Goal: Check status

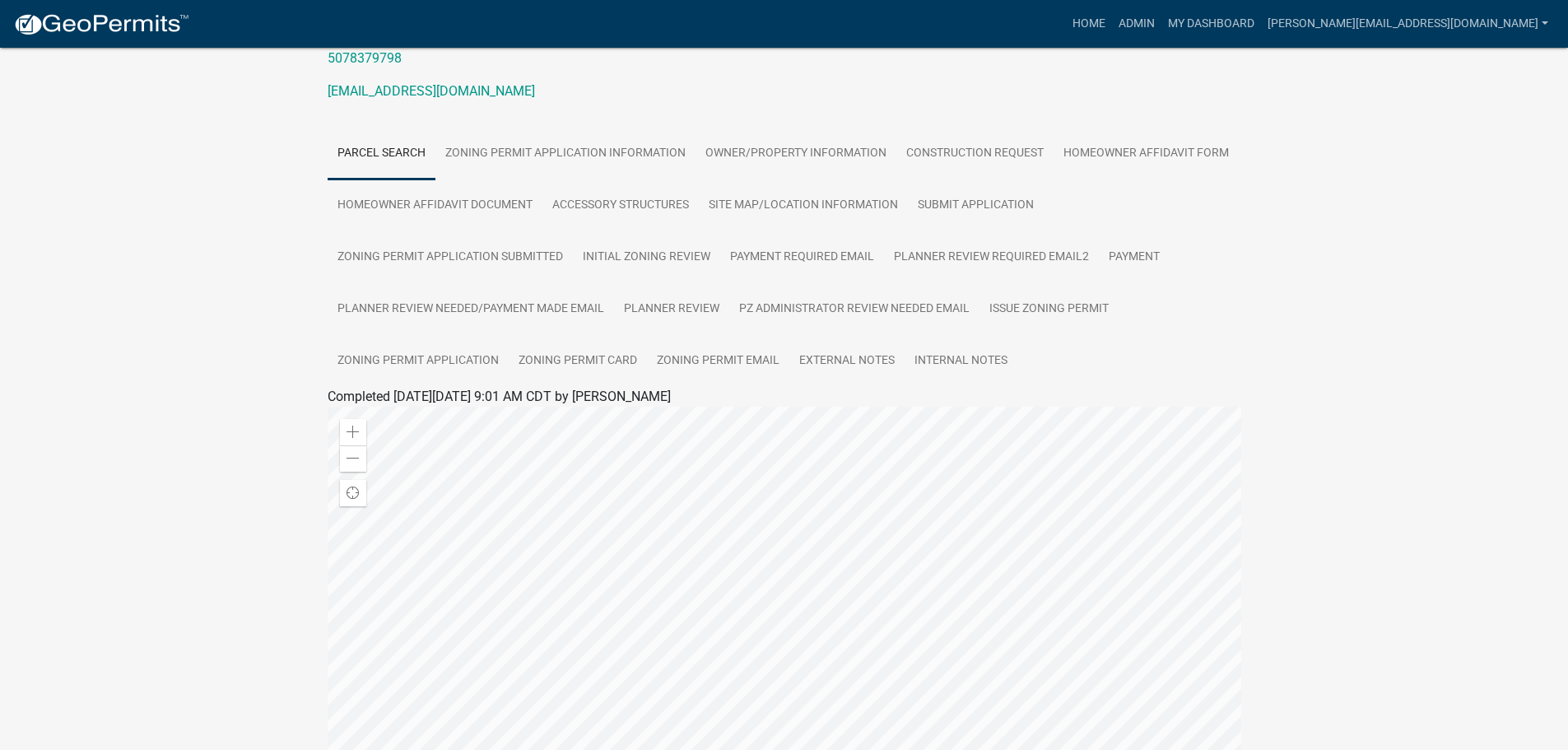
scroll to position [247, 0]
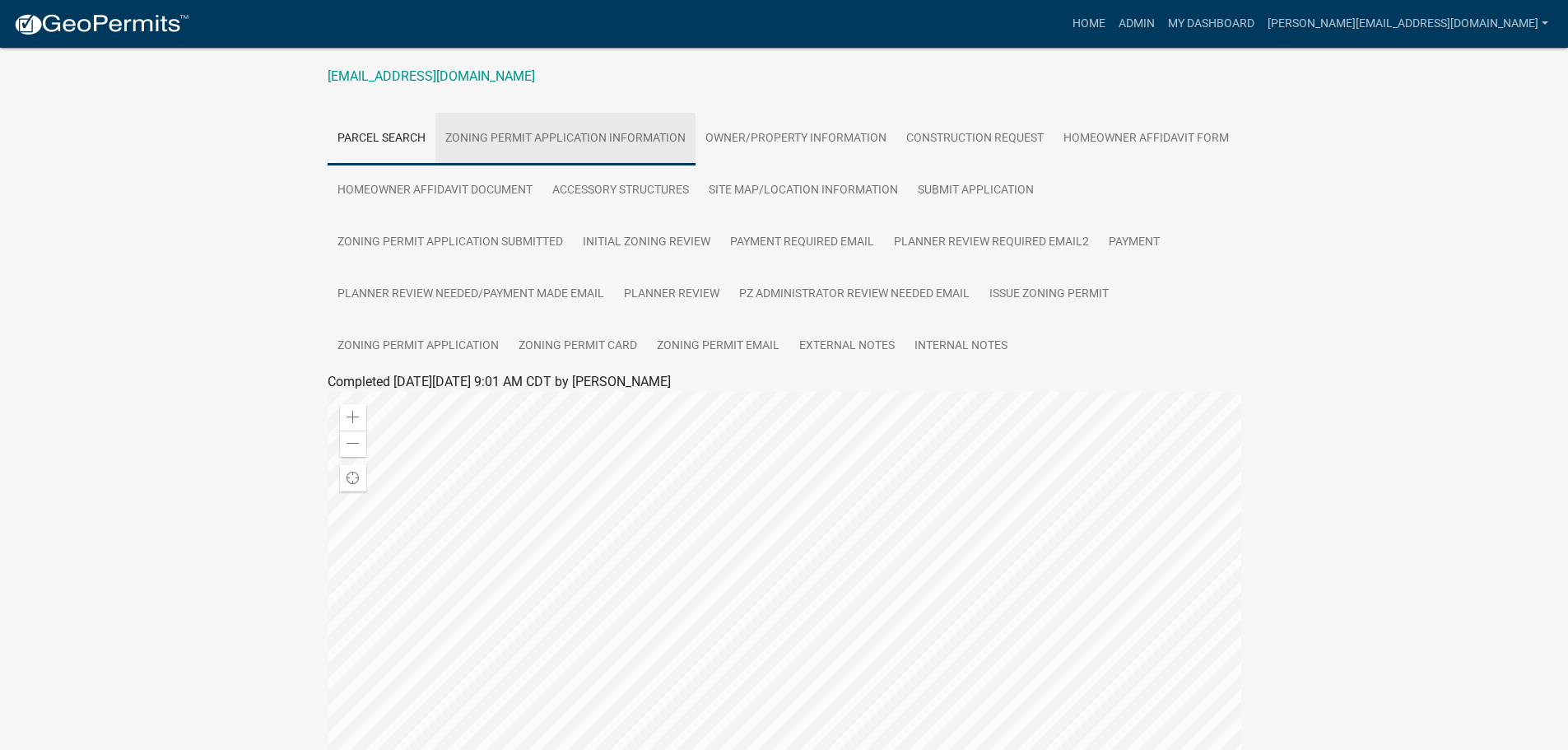
click at [604, 137] on link "Zoning Permit Application Information" at bounding box center [565, 139] width 260 height 53
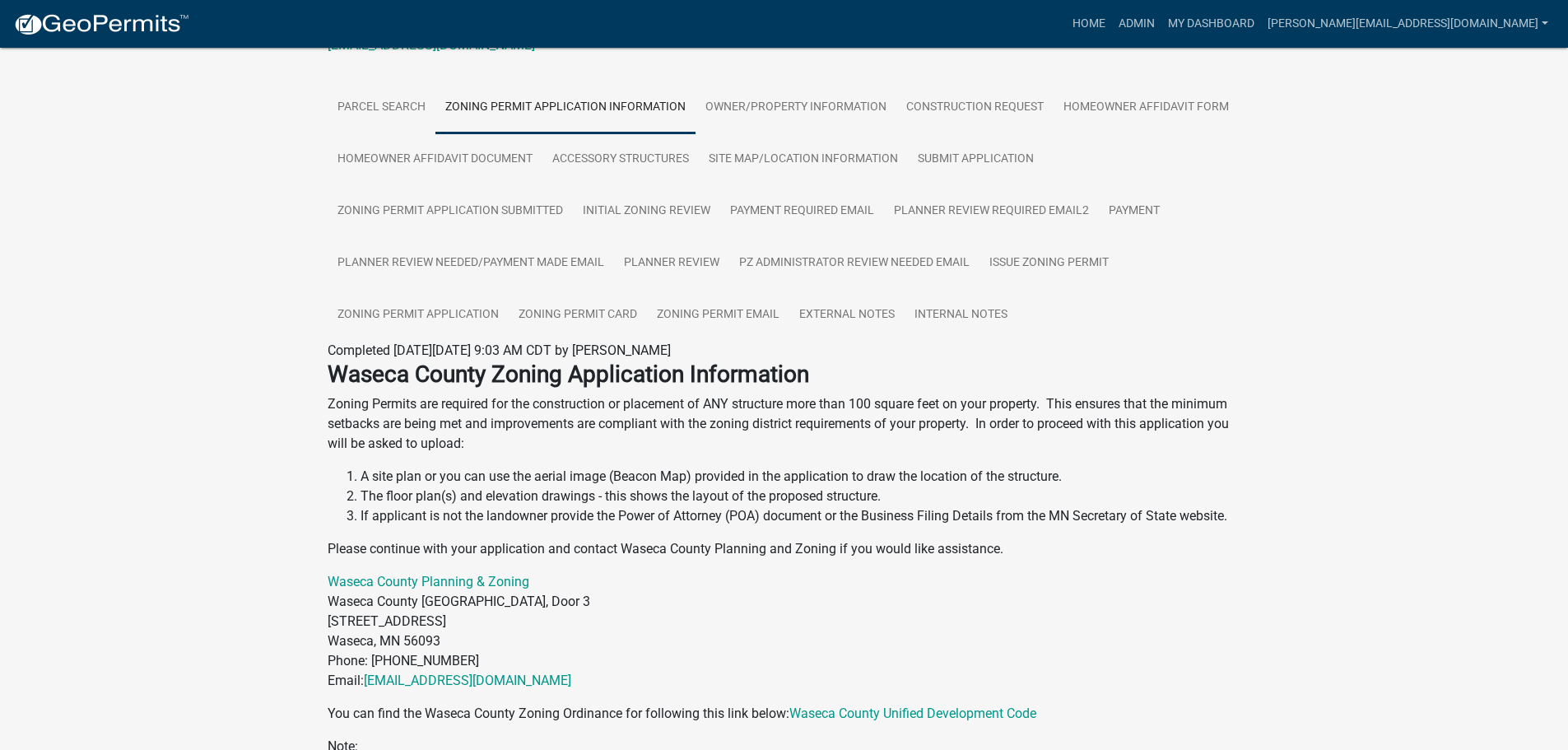
scroll to position [183, 0]
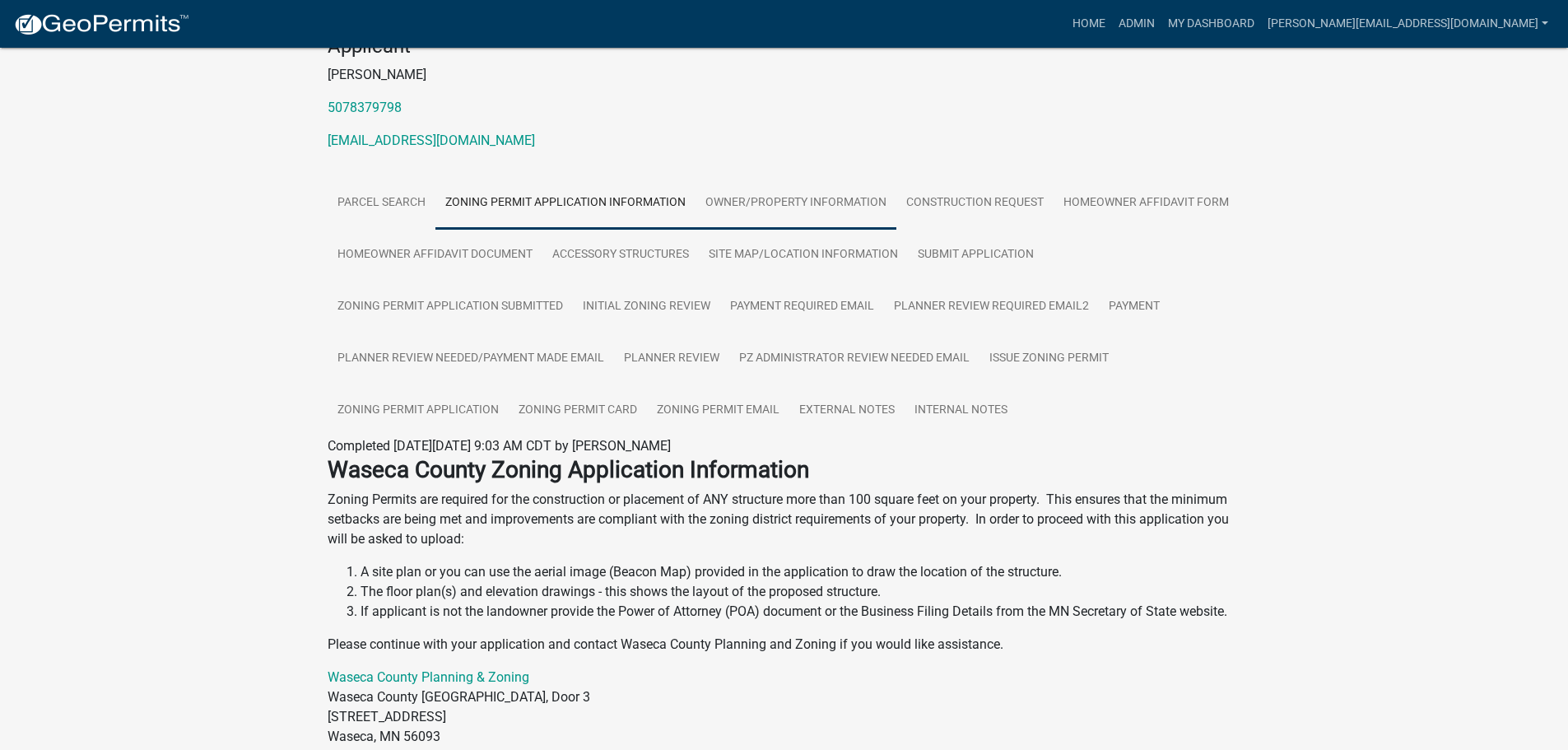
click at [827, 210] on link "Owner/Property Information" at bounding box center [796, 204] width 201 height 53
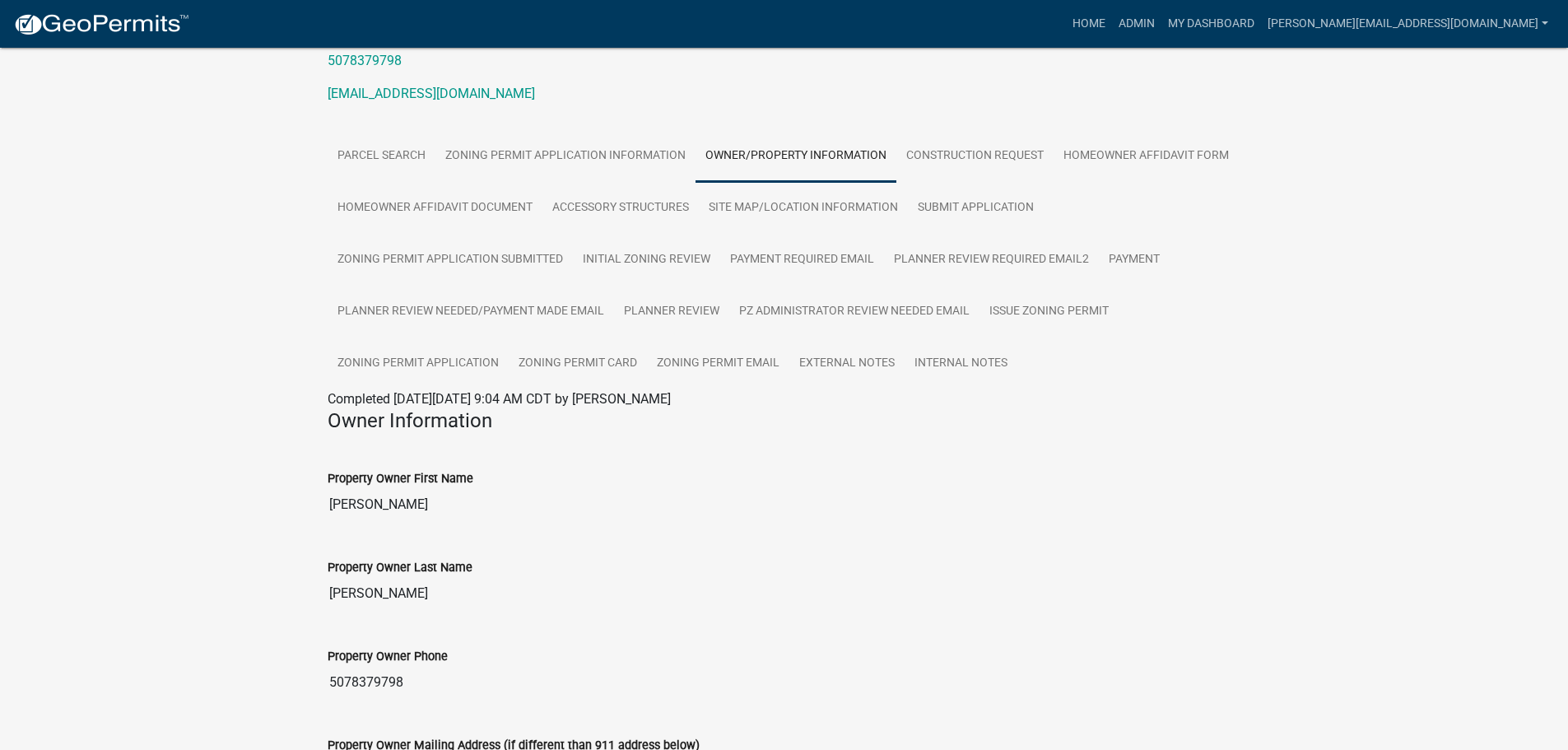
scroll to position [212, 0]
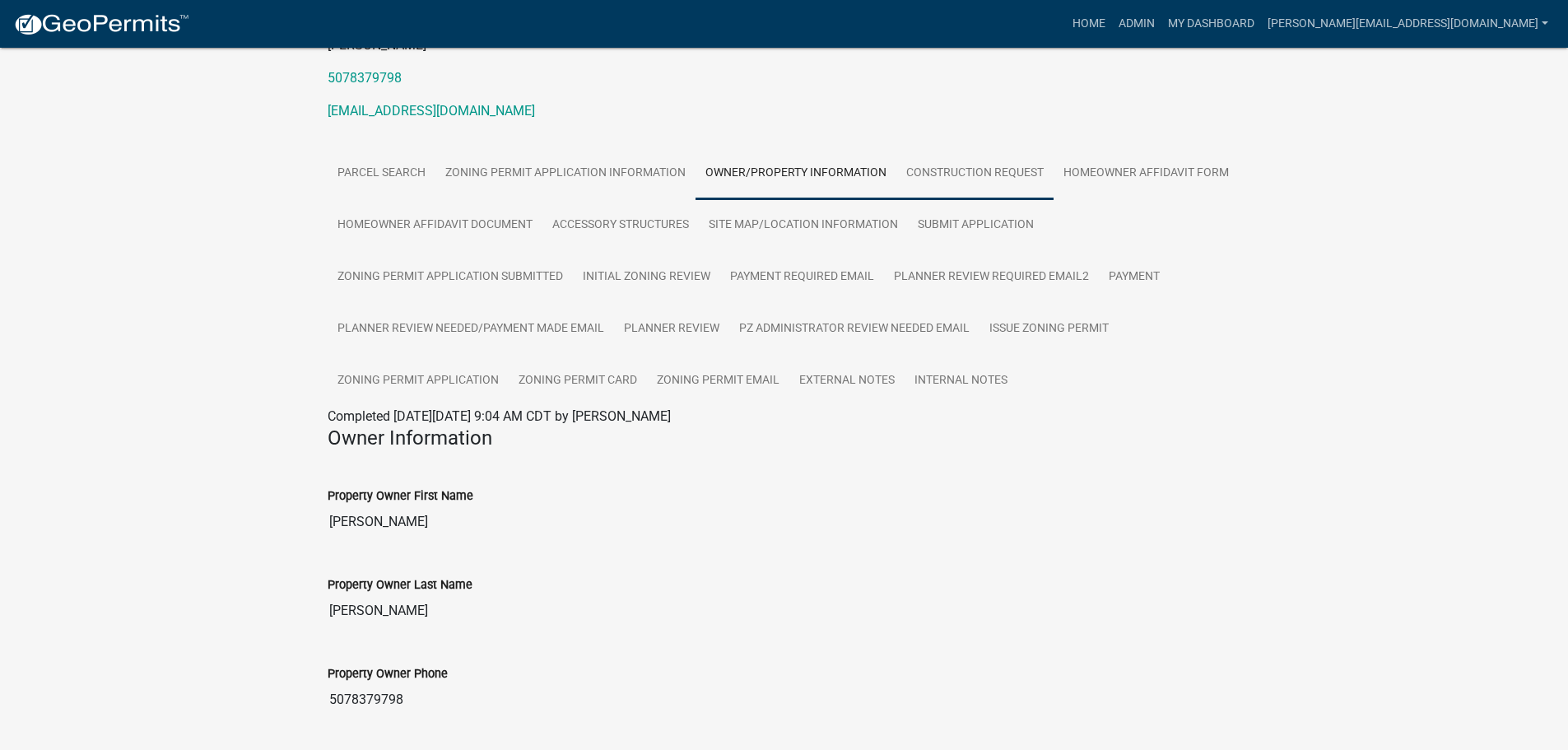
click at [978, 183] on link "Construction Request" at bounding box center [975, 174] width 158 height 53
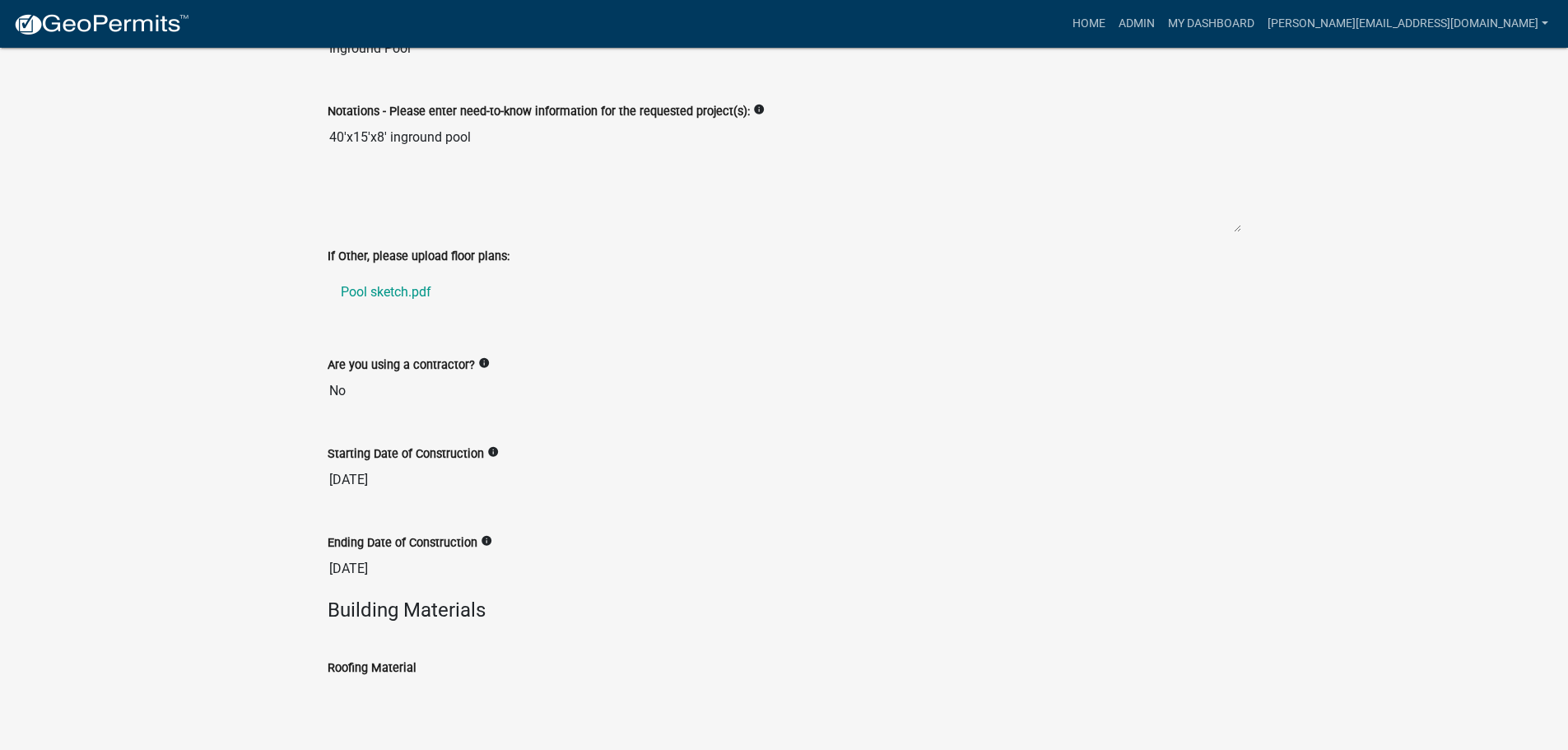
scroll to position [719, 0]
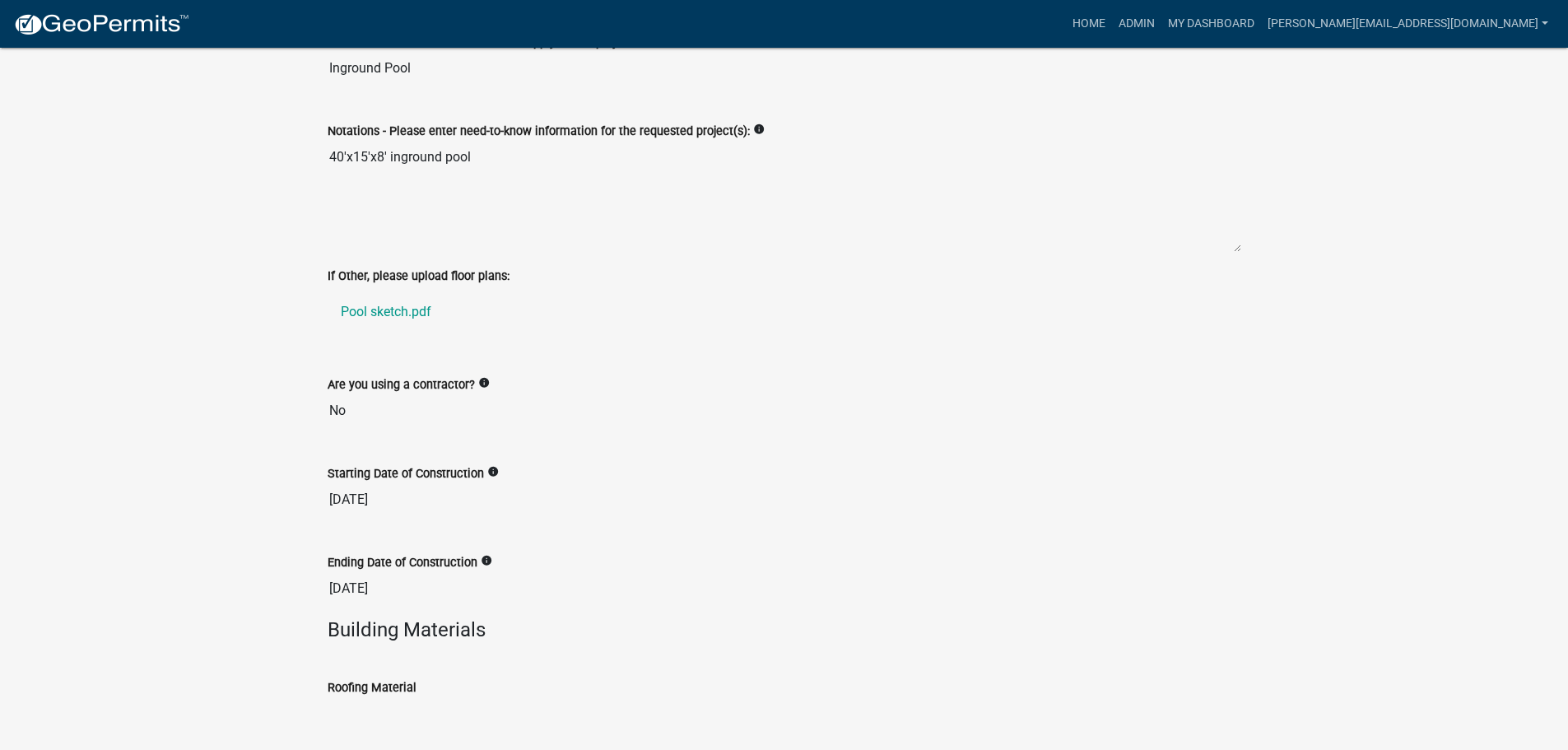
click at [380, 314] on link "Pool sketch.pdf" at bounding box center [784, 312] width 914 height 40
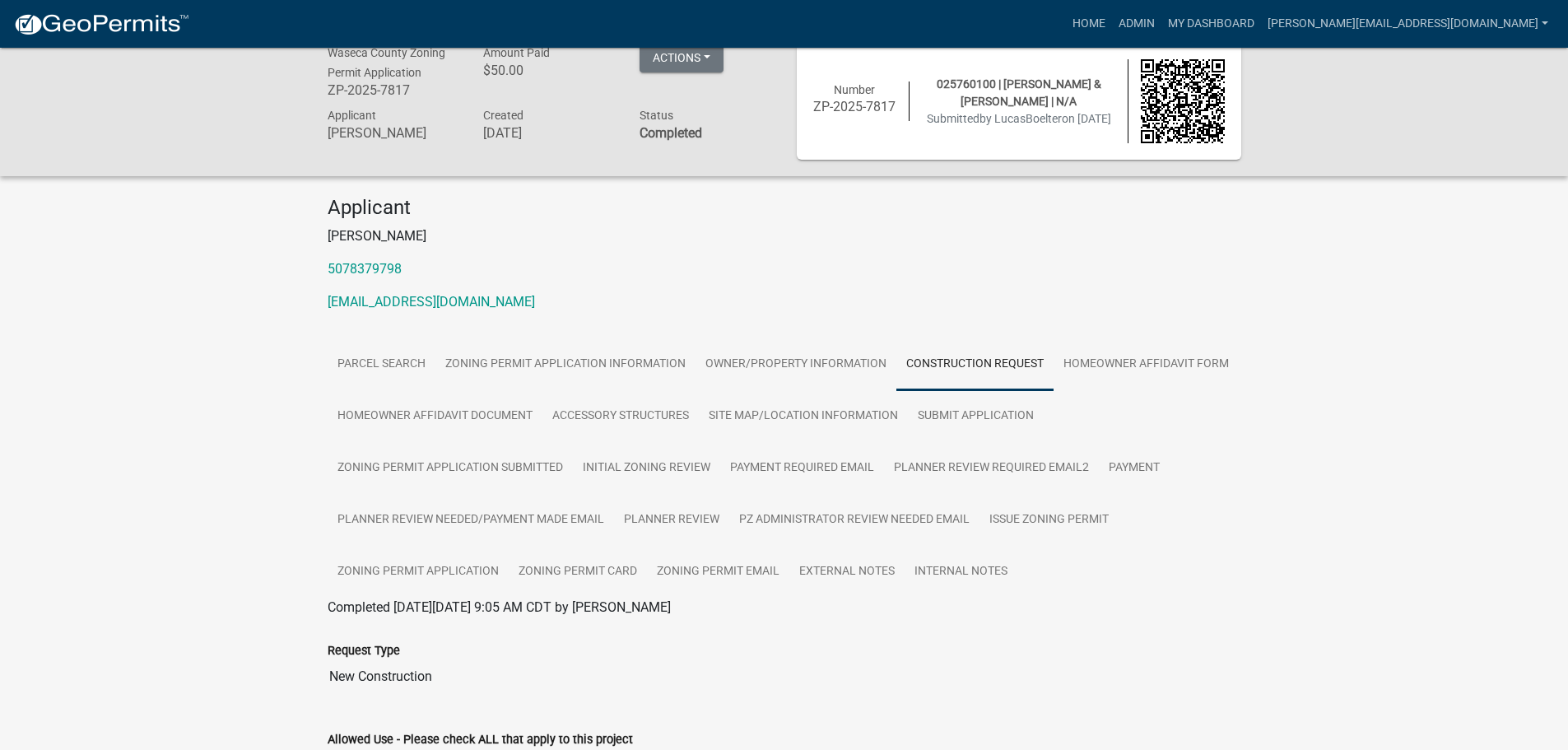
scroll to position [0, 0]
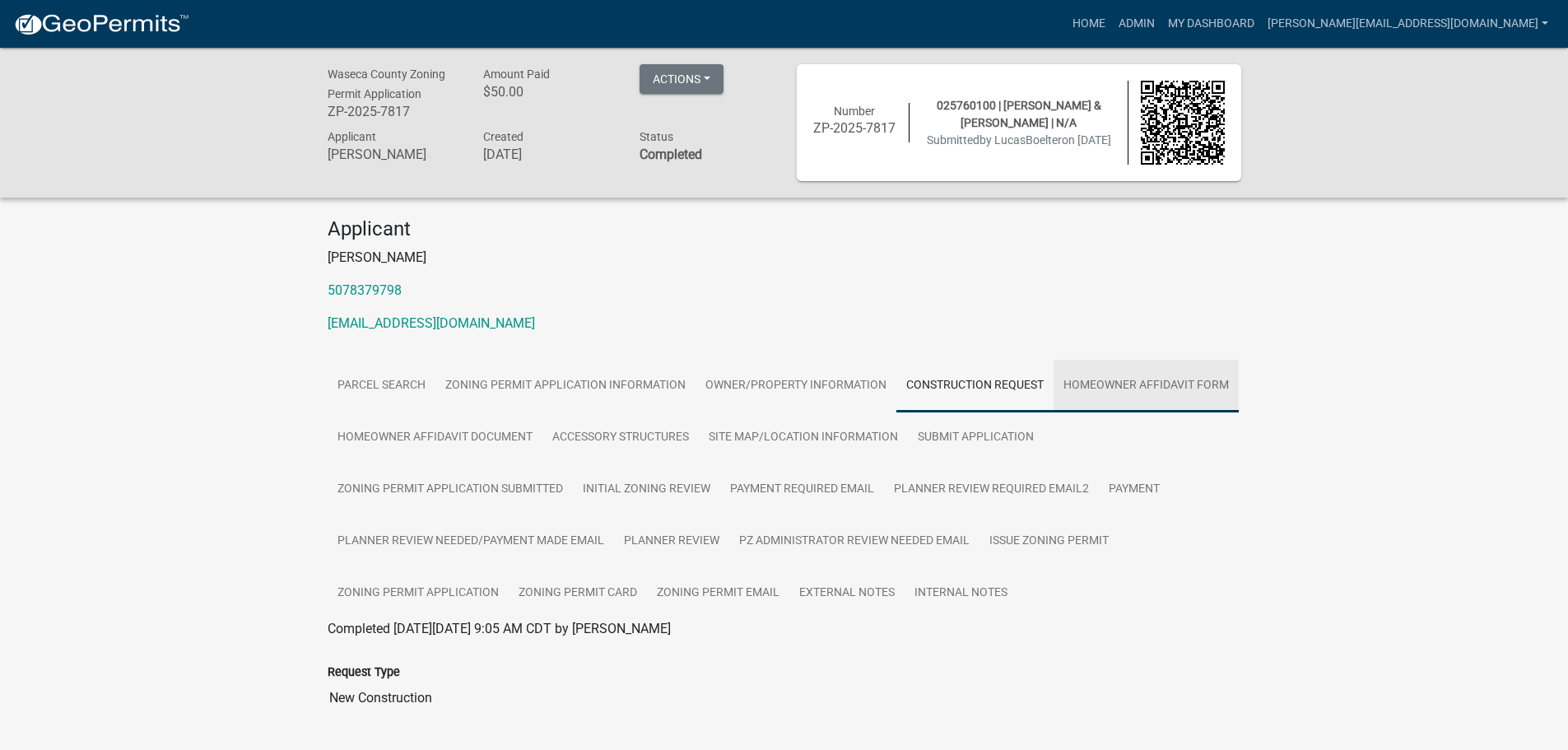
click at [1095, 384] on link "Homeowner Affidavit Form" at bounding box center [1146, 386] width 186 height 53
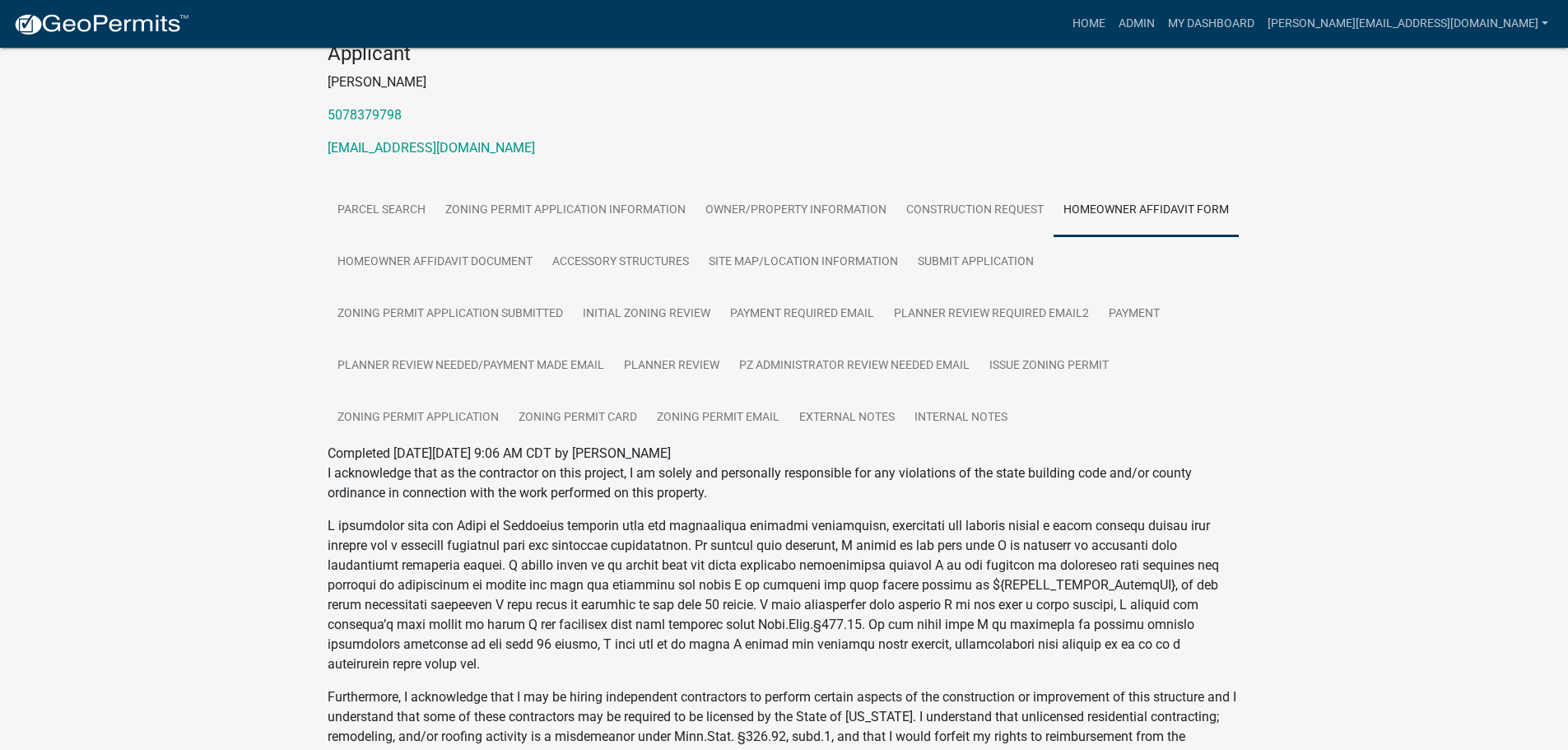
scroll to position [147, 0]
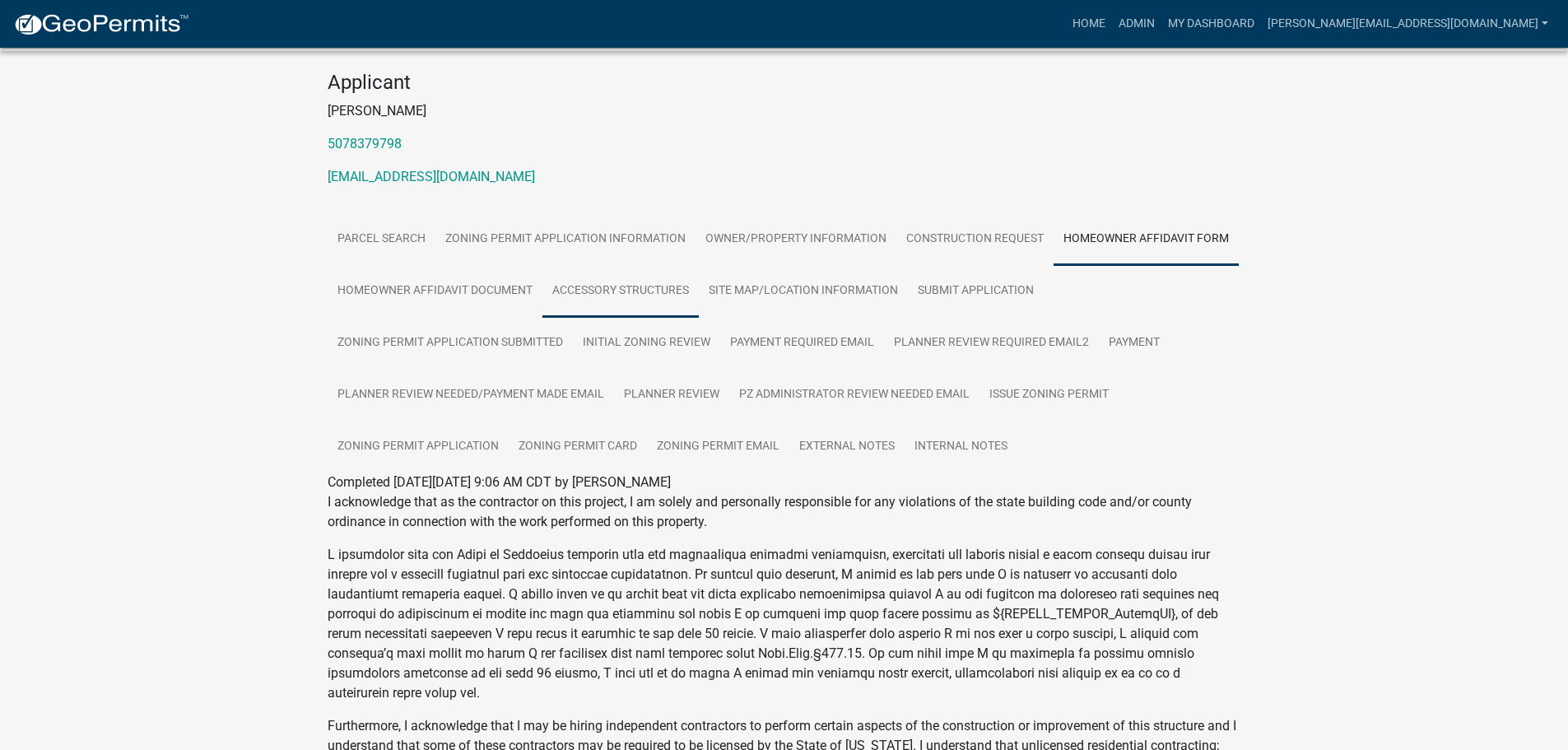
click at [621, 289] on link "Accessory Structures" at bounding box center [621, 291] width 157 height 53
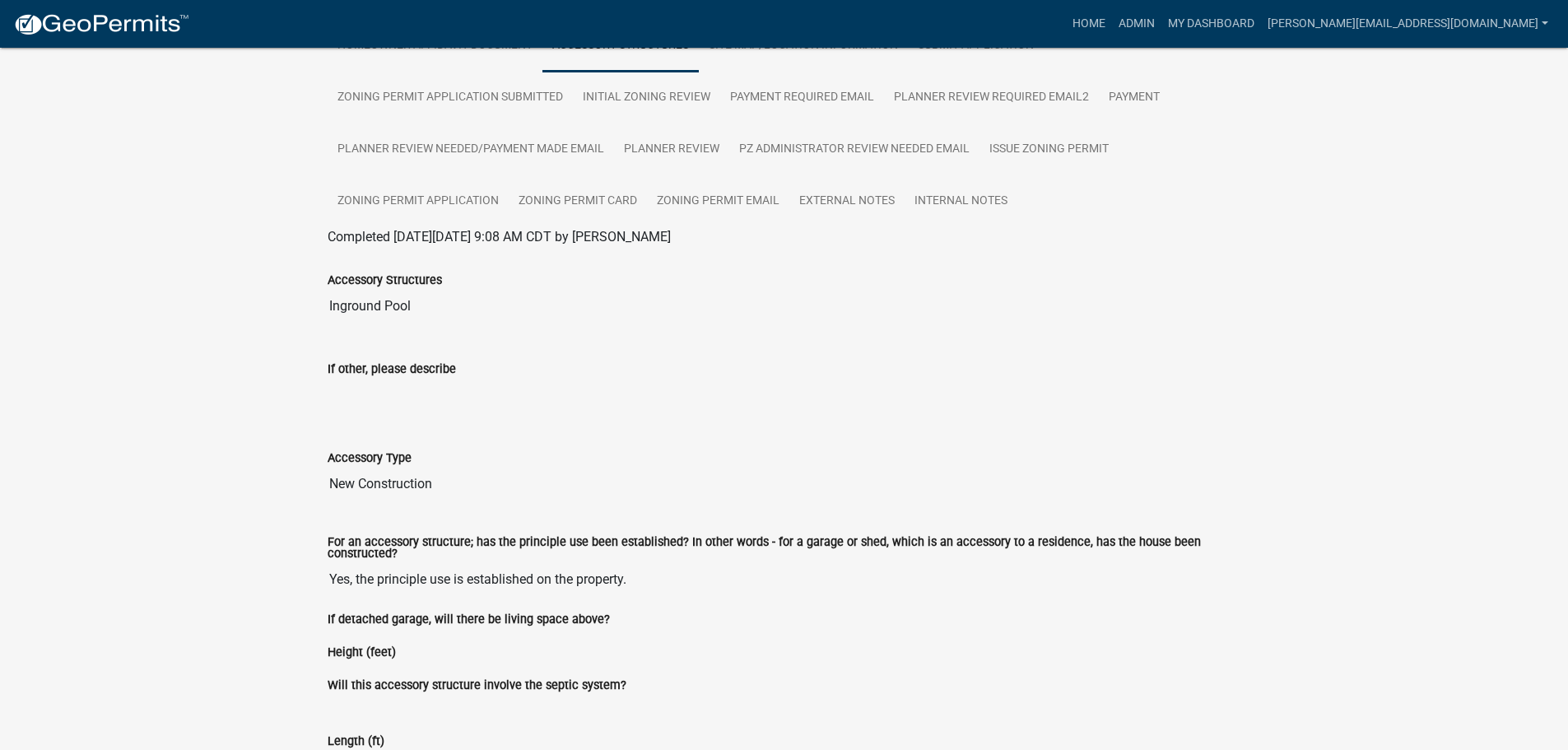
scroll to position [134, 0]
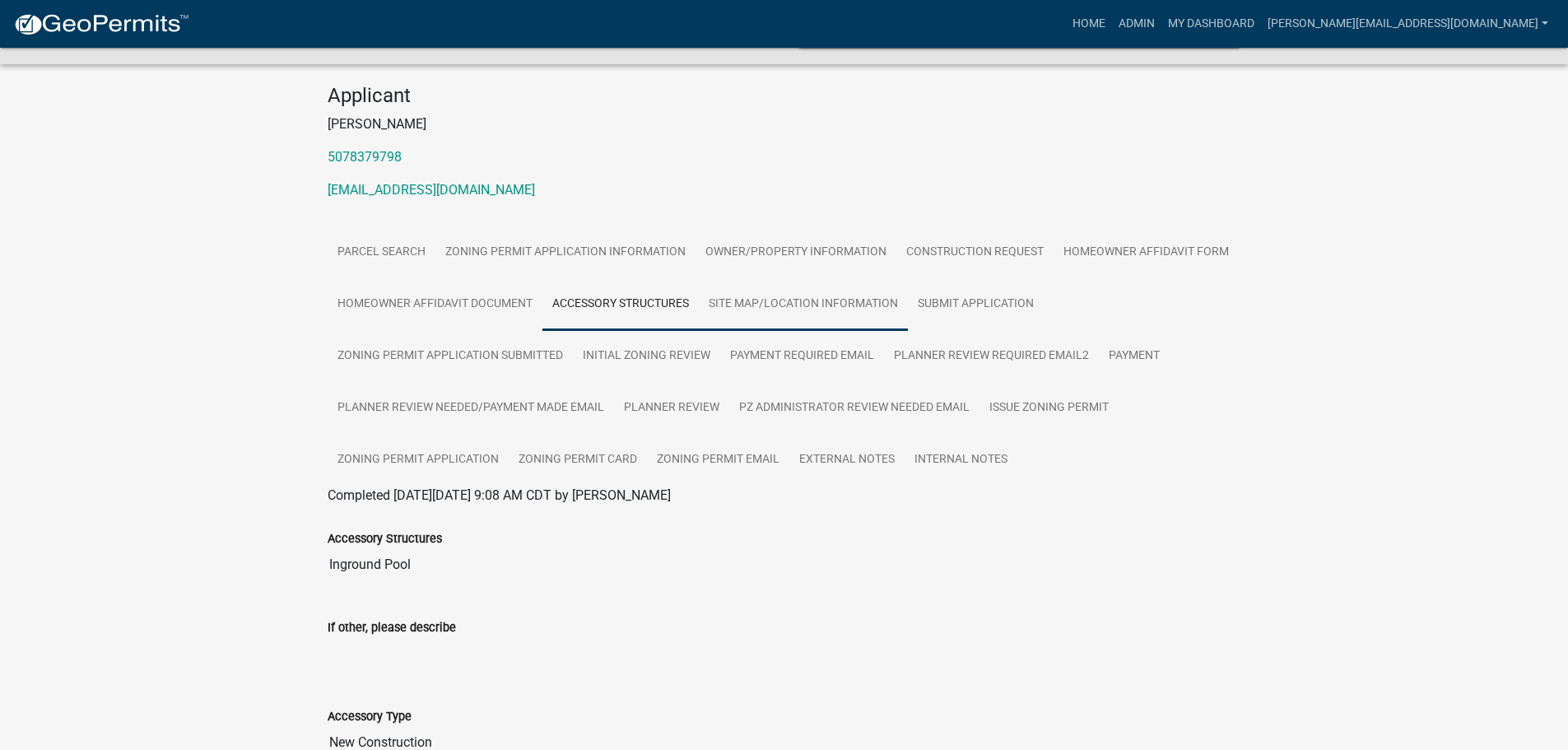
click at [794, 309] on link "Site Map/Location Information" at bounding box center [803, 304] width 210 height 53
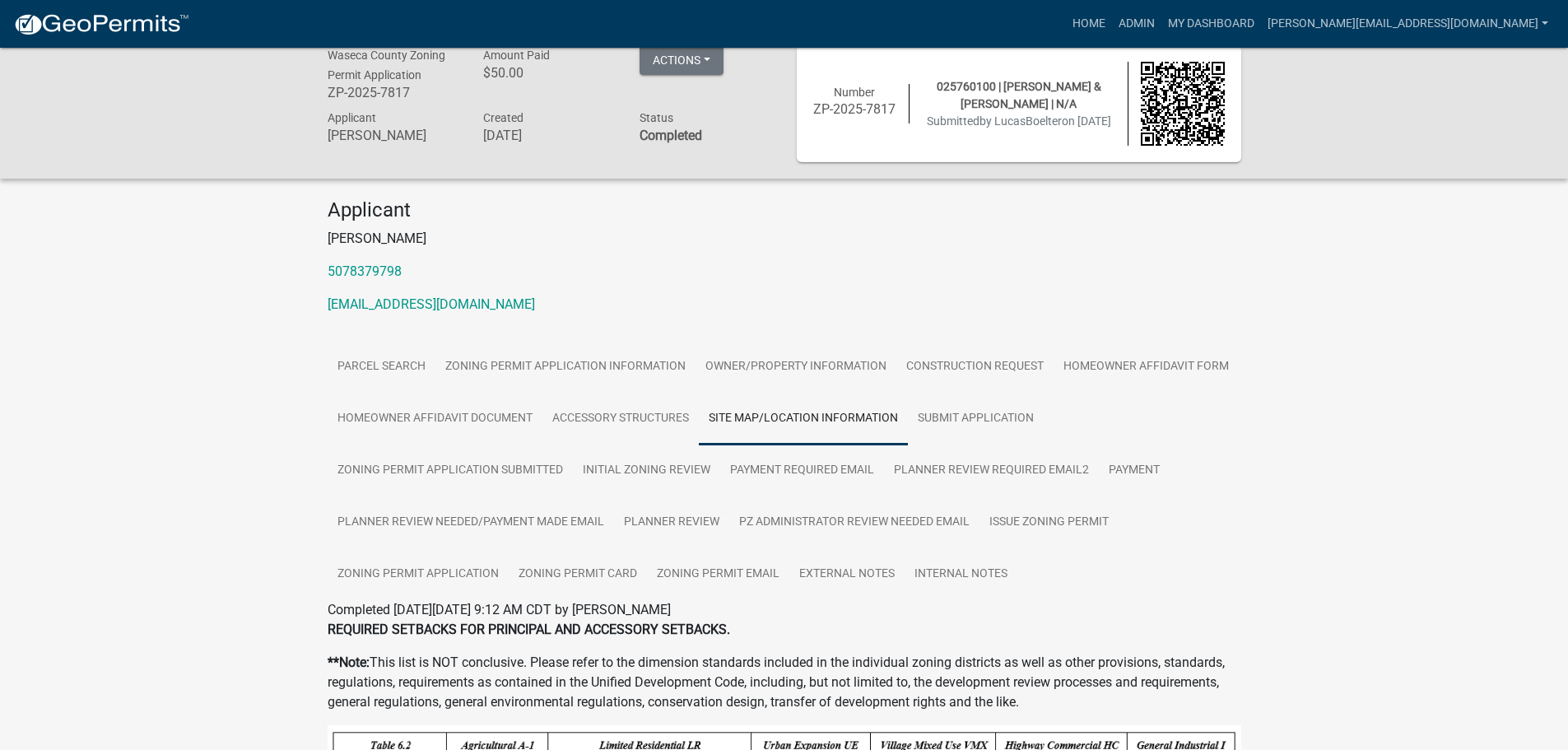
scroll to position [0, 0]
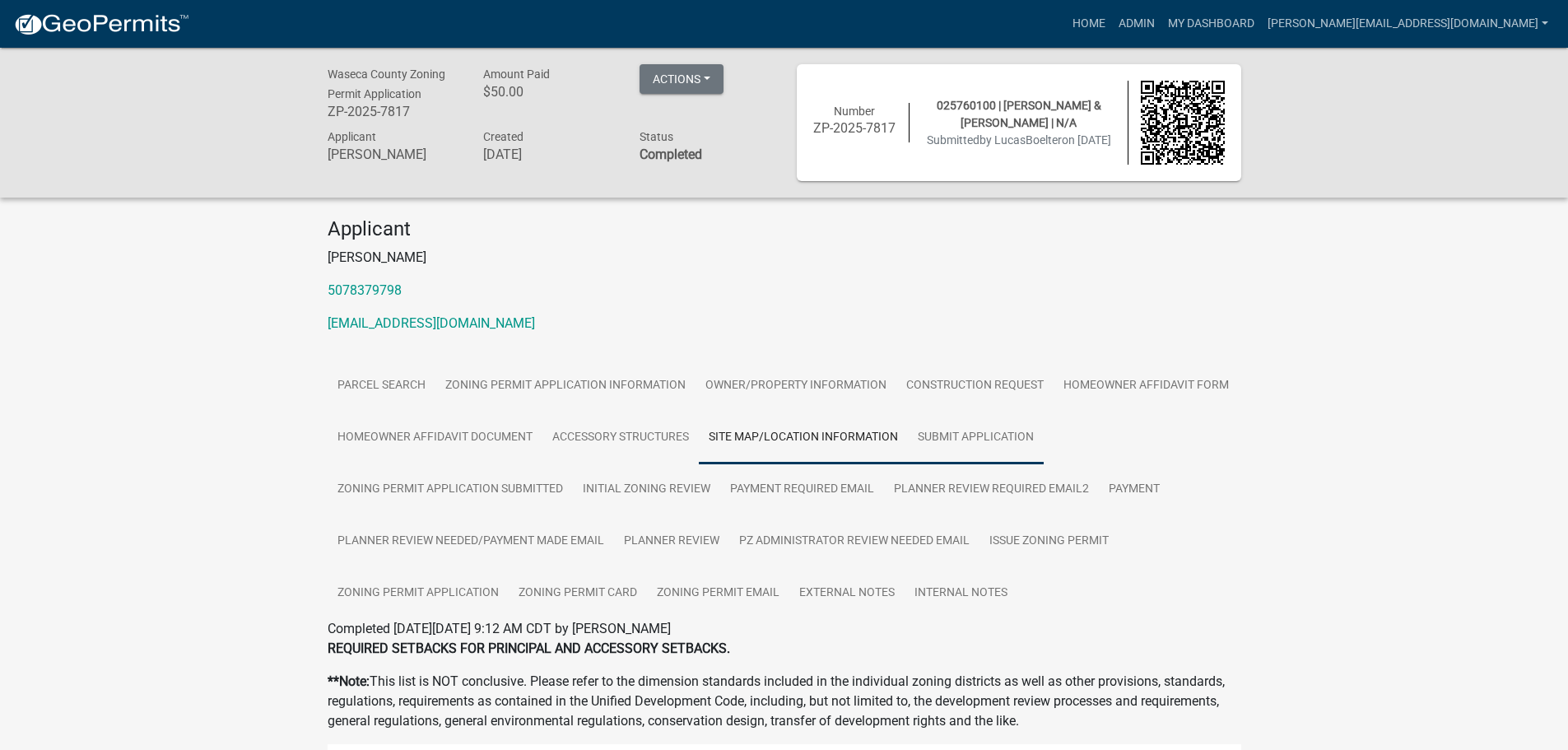
click at [973, 436] on link "Submit Application" at bounding box center [976, 438] width 136 height 53
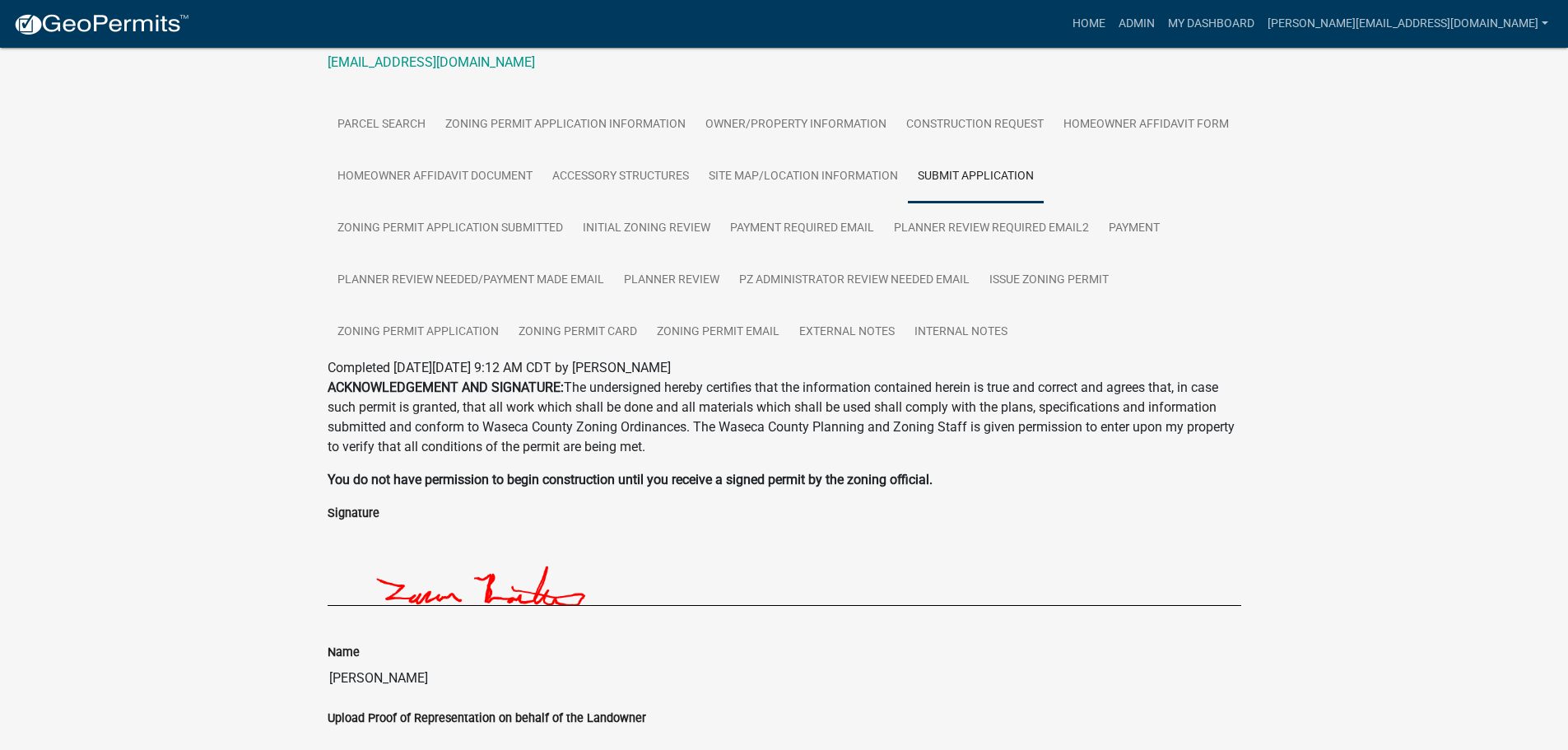
scroll to position [127, 0]
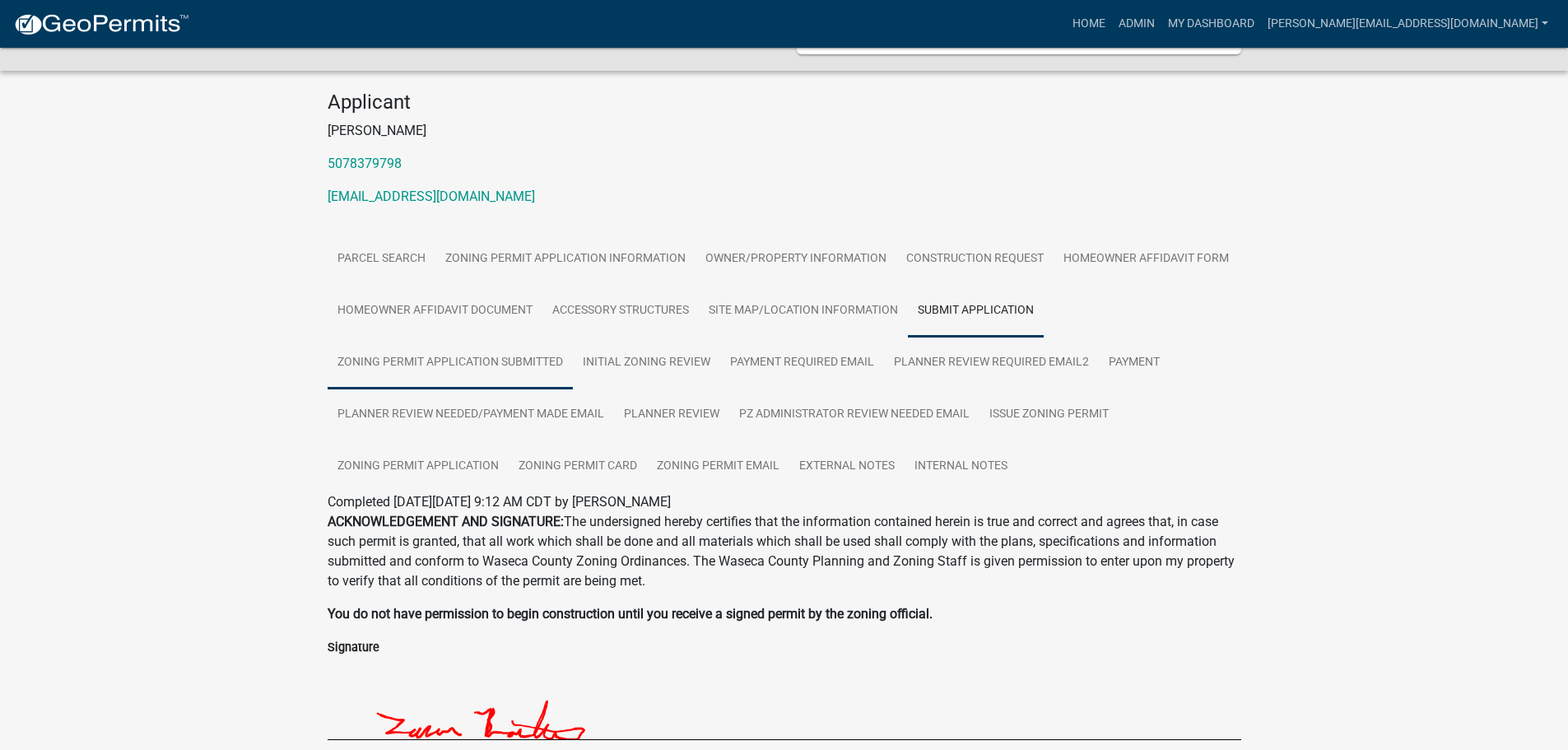
click at [500, 359] on link "Zoning Permit Application Submitted" at bounding box center [450, 363] width 245 height 53
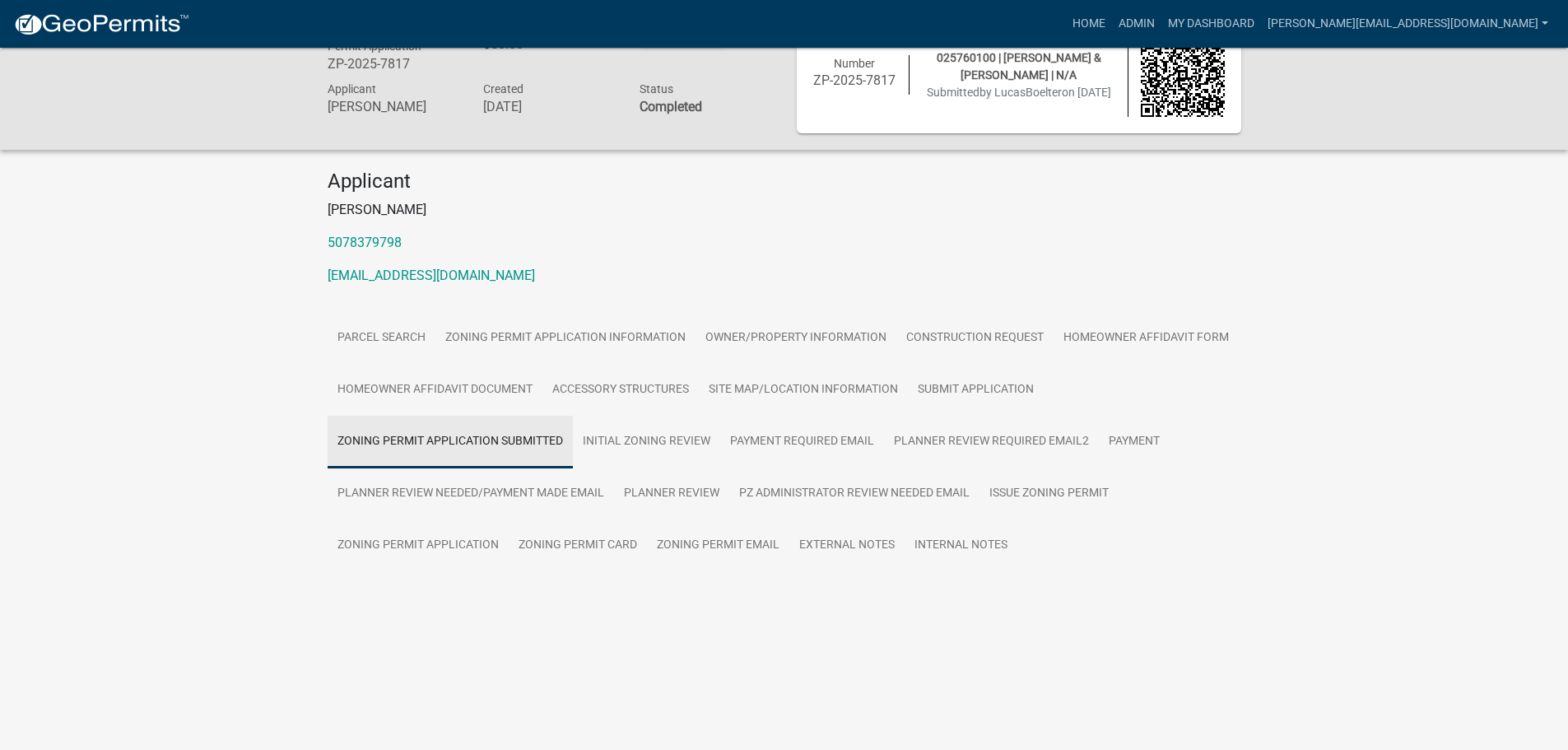
scroll to position [48, 0]
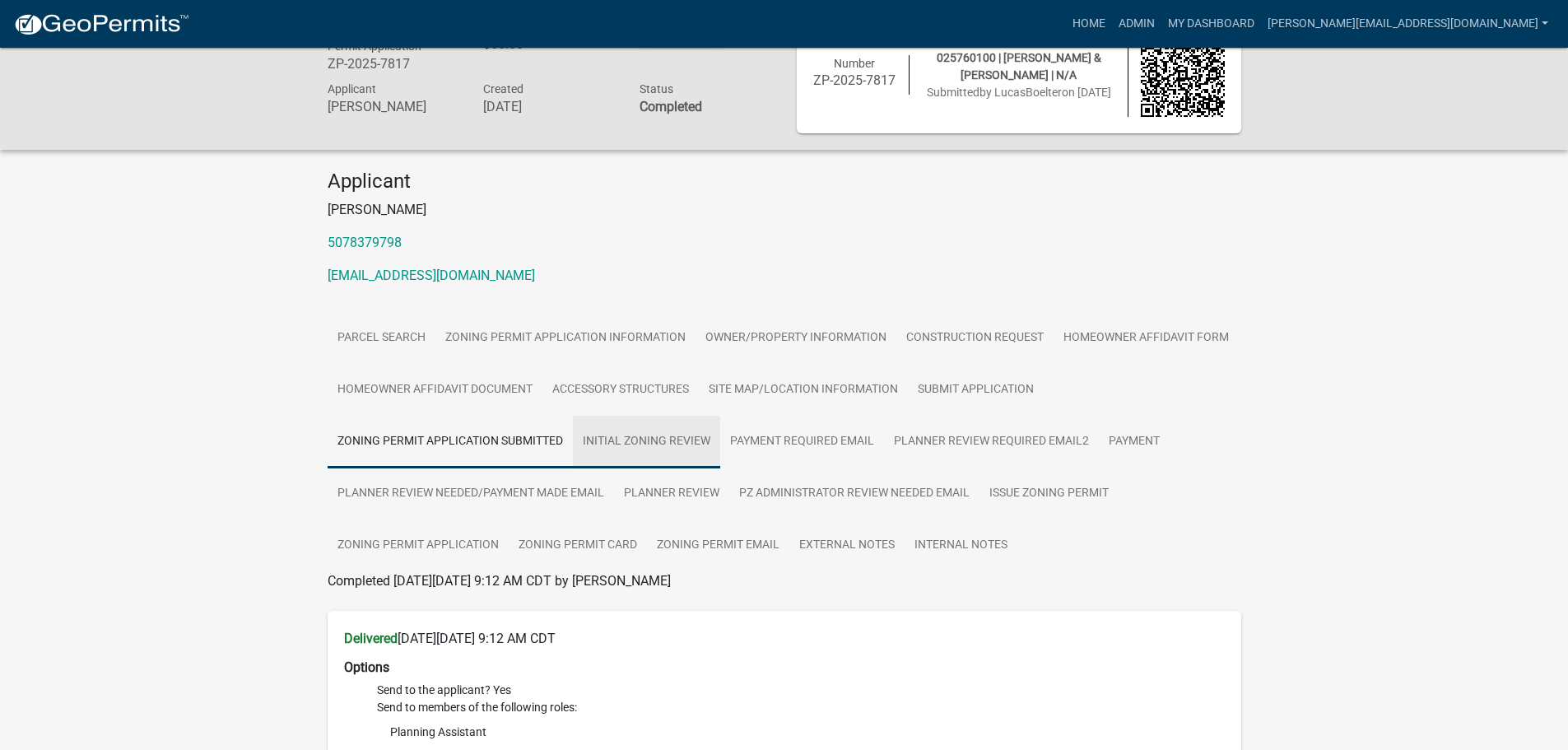
click at [659, 444] on link "Initial Zoning Review" at bounding box center [647, 442] width 148 height 53
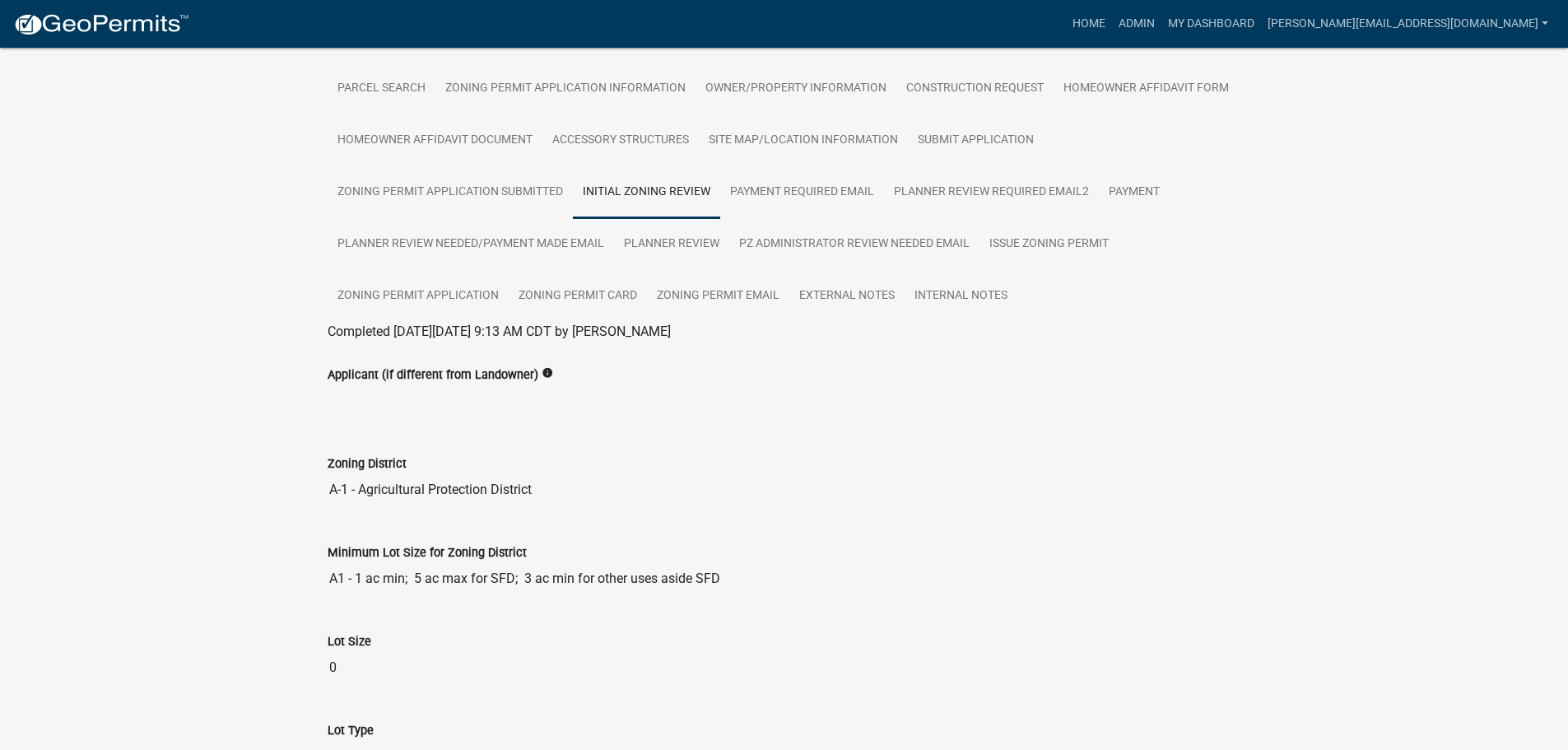
scroll to position [295, 0]
click at [1051, 242] on link "Issue Zoning Permit" at bounding box center [1049, 247] width 139 height 53
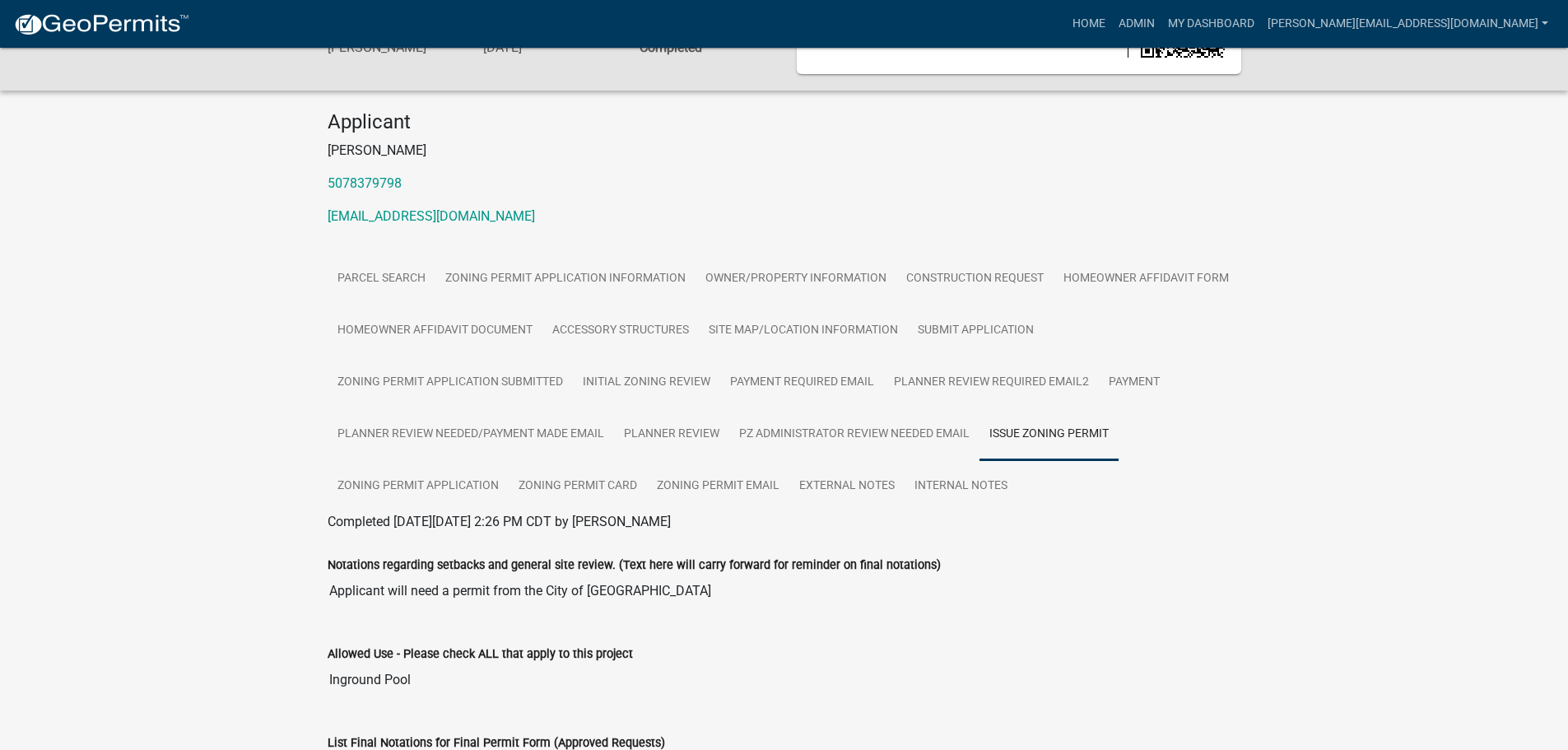
scroll to position [106, 0]
click at [451, 479] on link "Zoning Permit Application" at bounding box center [418, 488] width 181 height 53
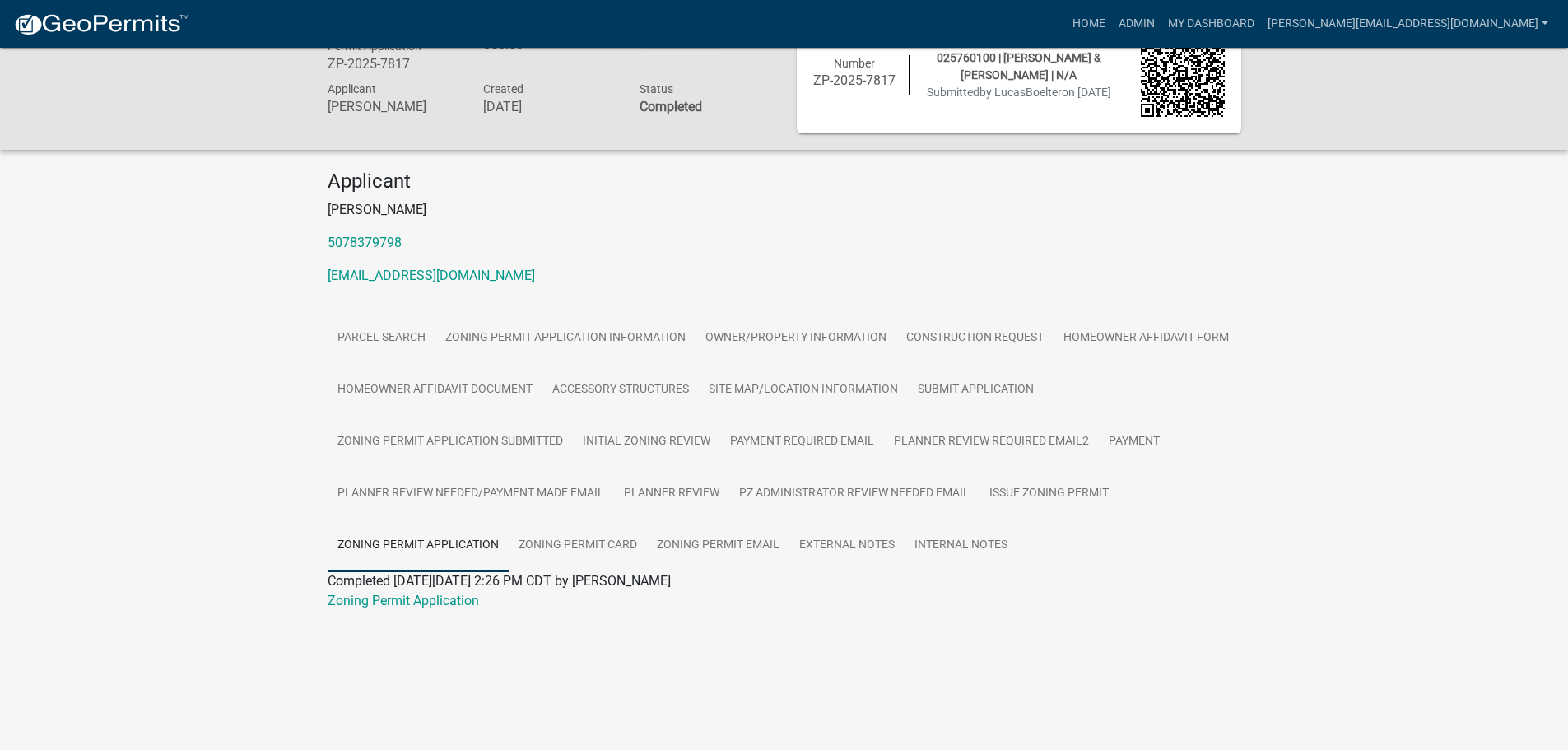
click at [442, 599] on link "Zoning Permit Application" at bounding box center [403, 601] width 152 height 16
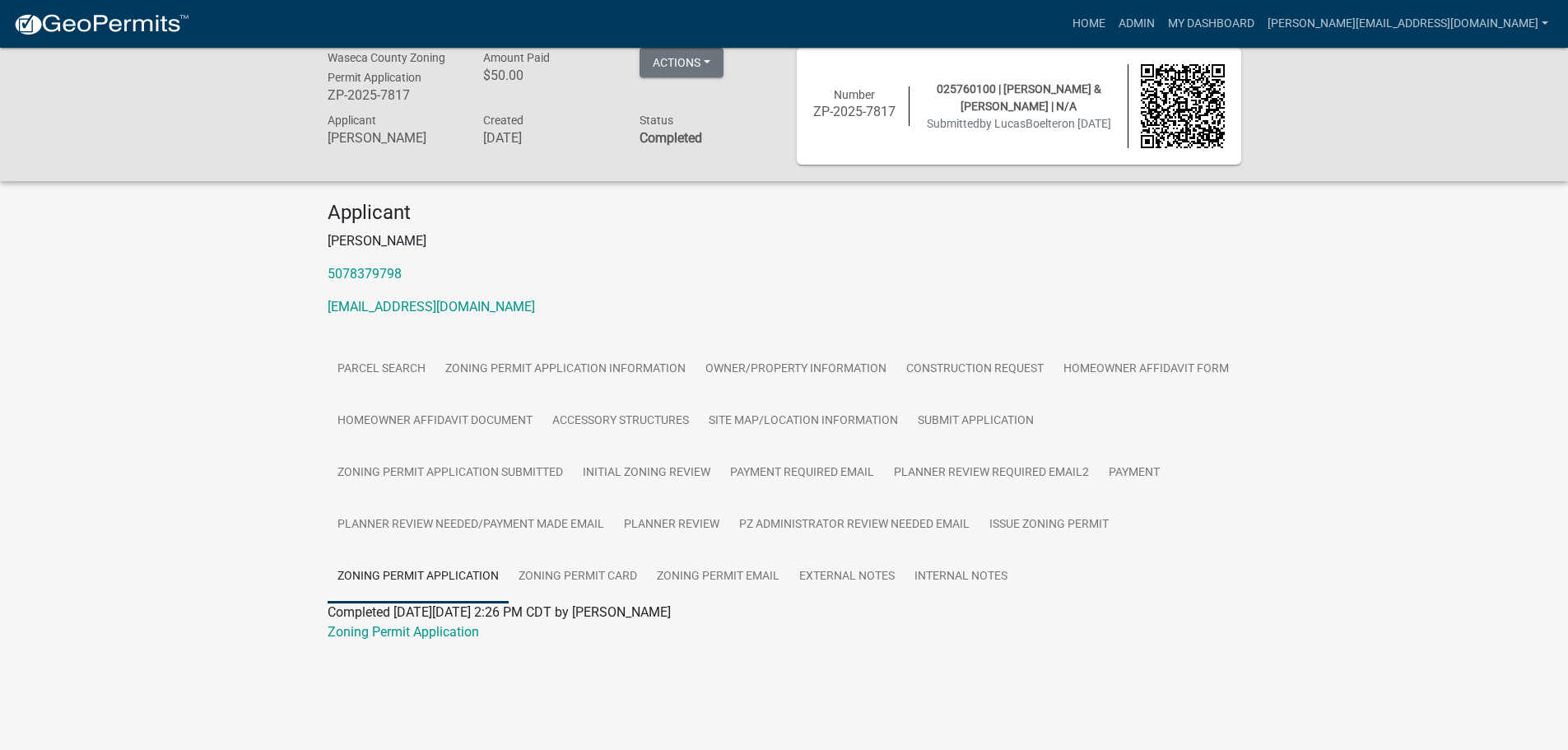
scroll to position [0, 0]
